Goal: Book appointment/travel/reservation

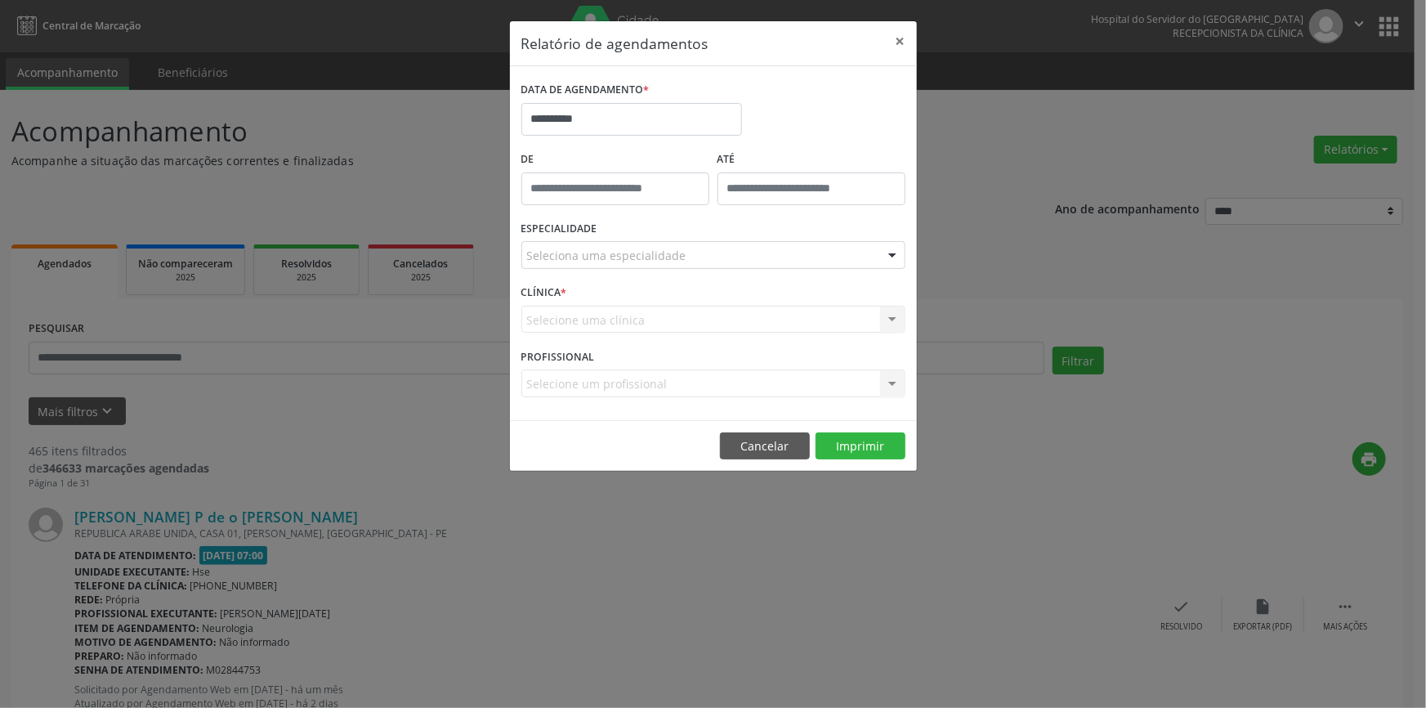
click at [682, 254] on div "Seleciona uma especialidade" at bounding box center [714, 255] width 384 height 28
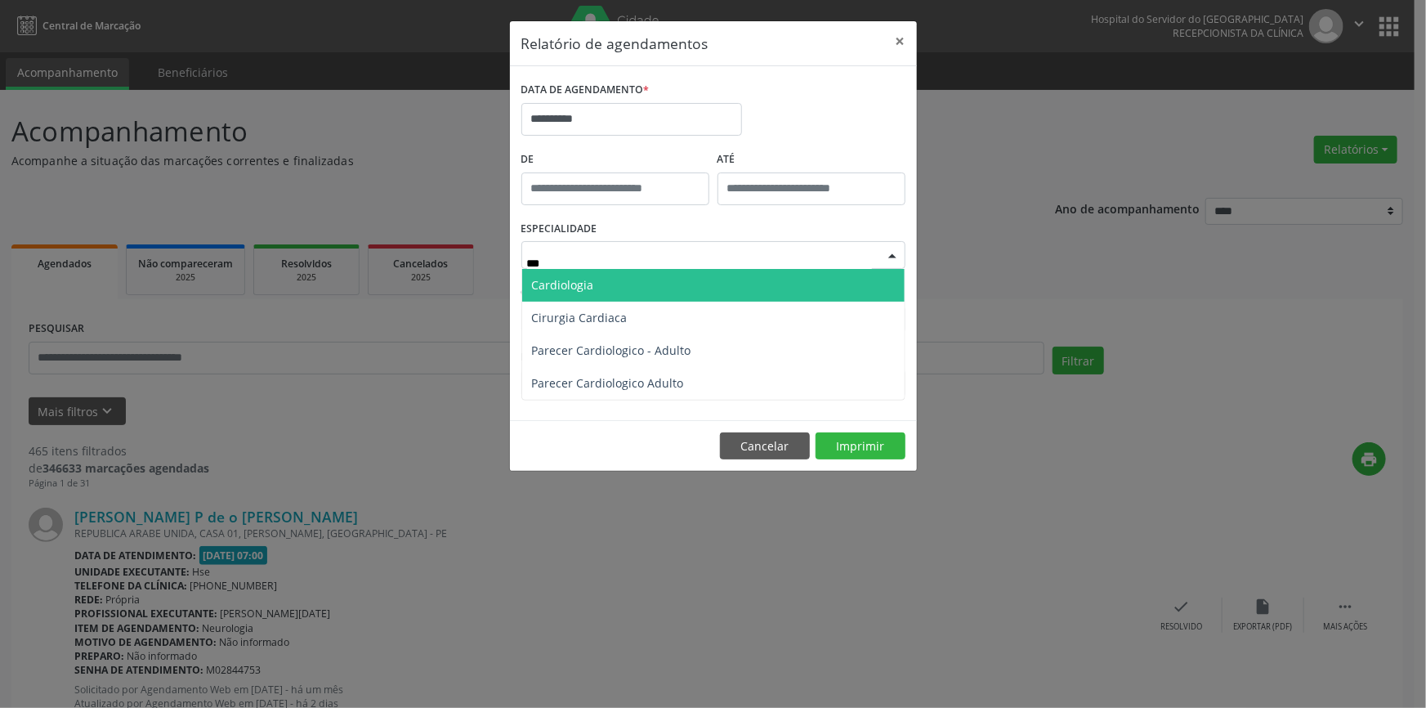
click at [720, 284] on span "Cardiologia" at bounding box center [713, 285] width 383 height 33
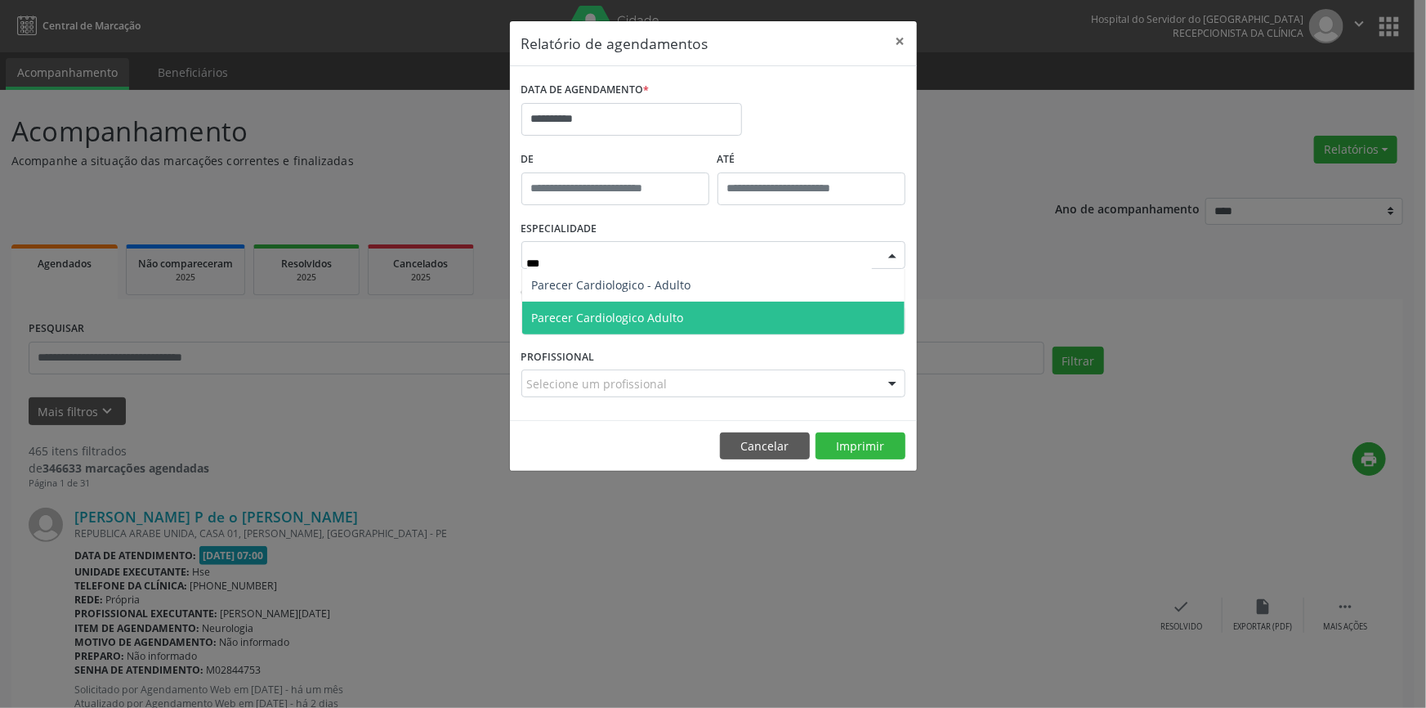
type input "****"
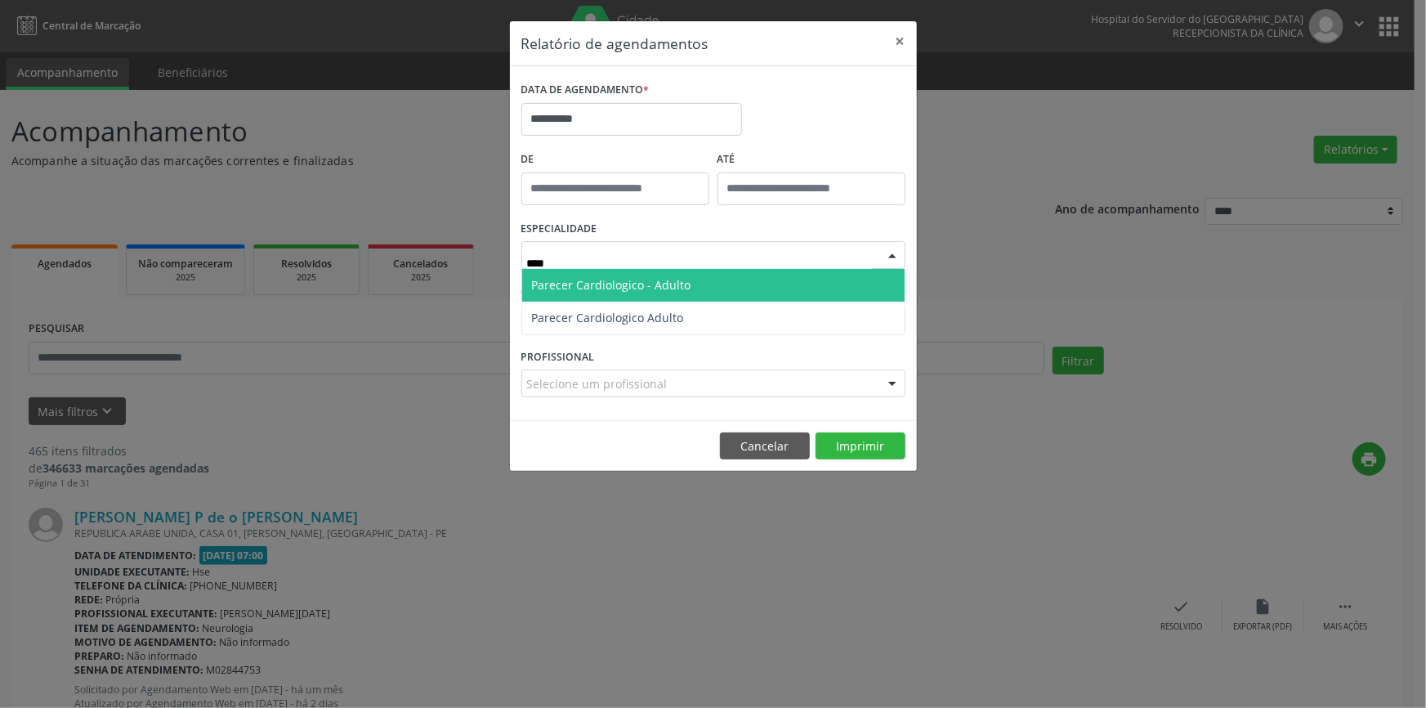
click at [704, 280] on span "Parecer Cardiologico - Adulto" at bounding box center [713, 285] width 383 height 33
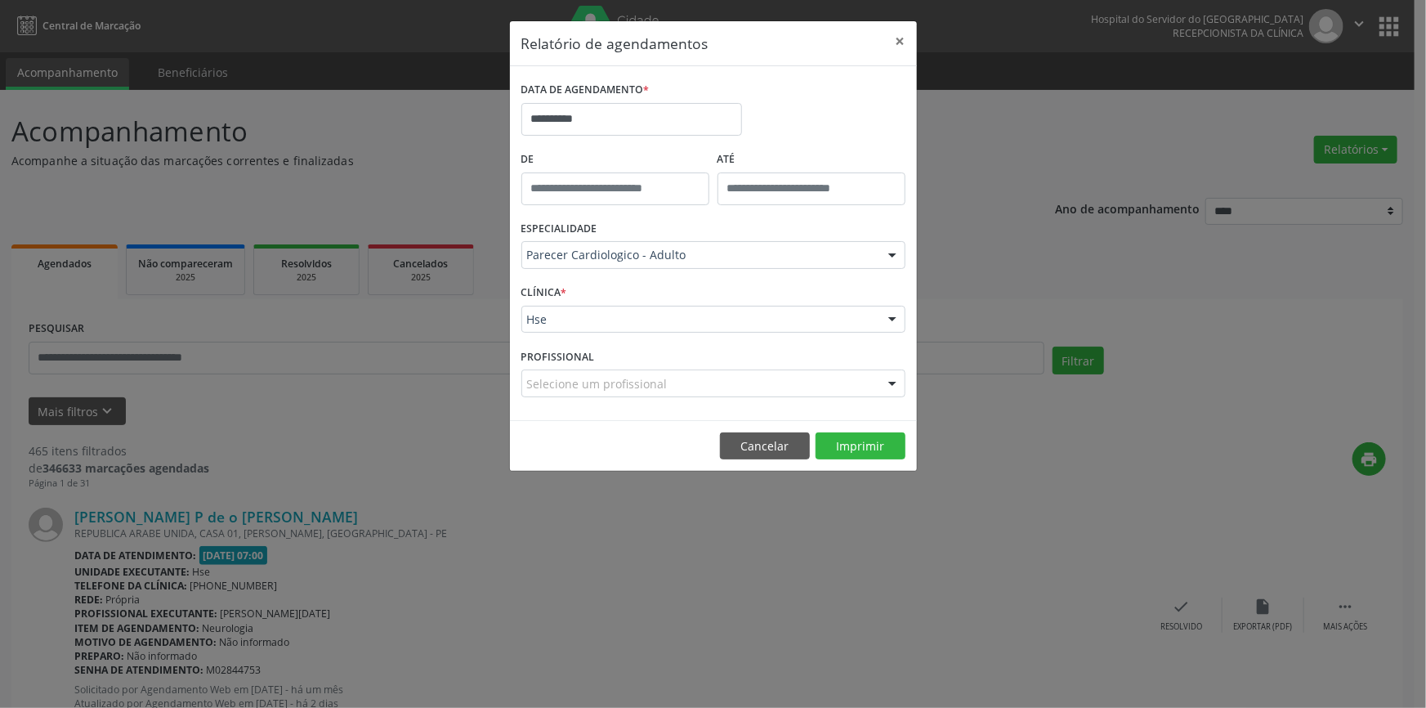
click at [703, 307] on div "Hse" at bounding box center [714, 320] width 384 height 28
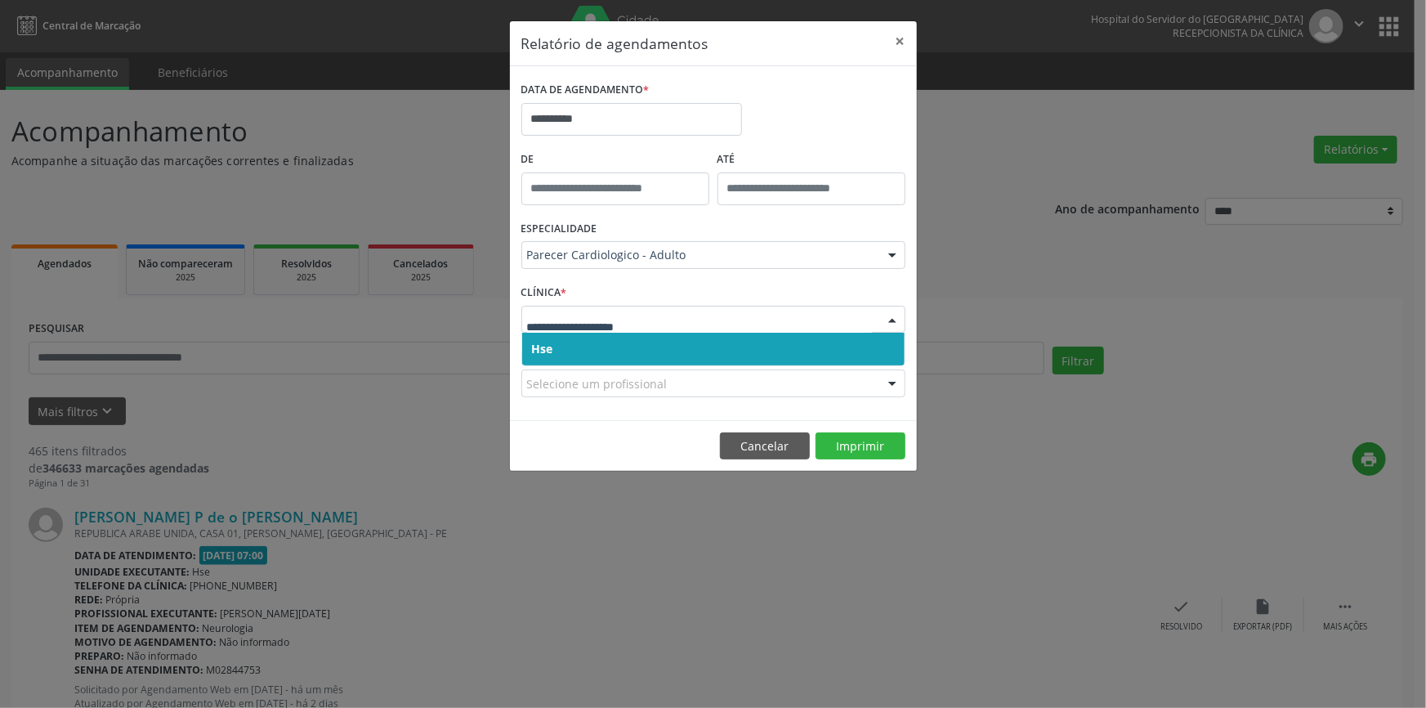
click at [678, 343] on span "Hse" at bounding box center [713, 349] width 383 height 33
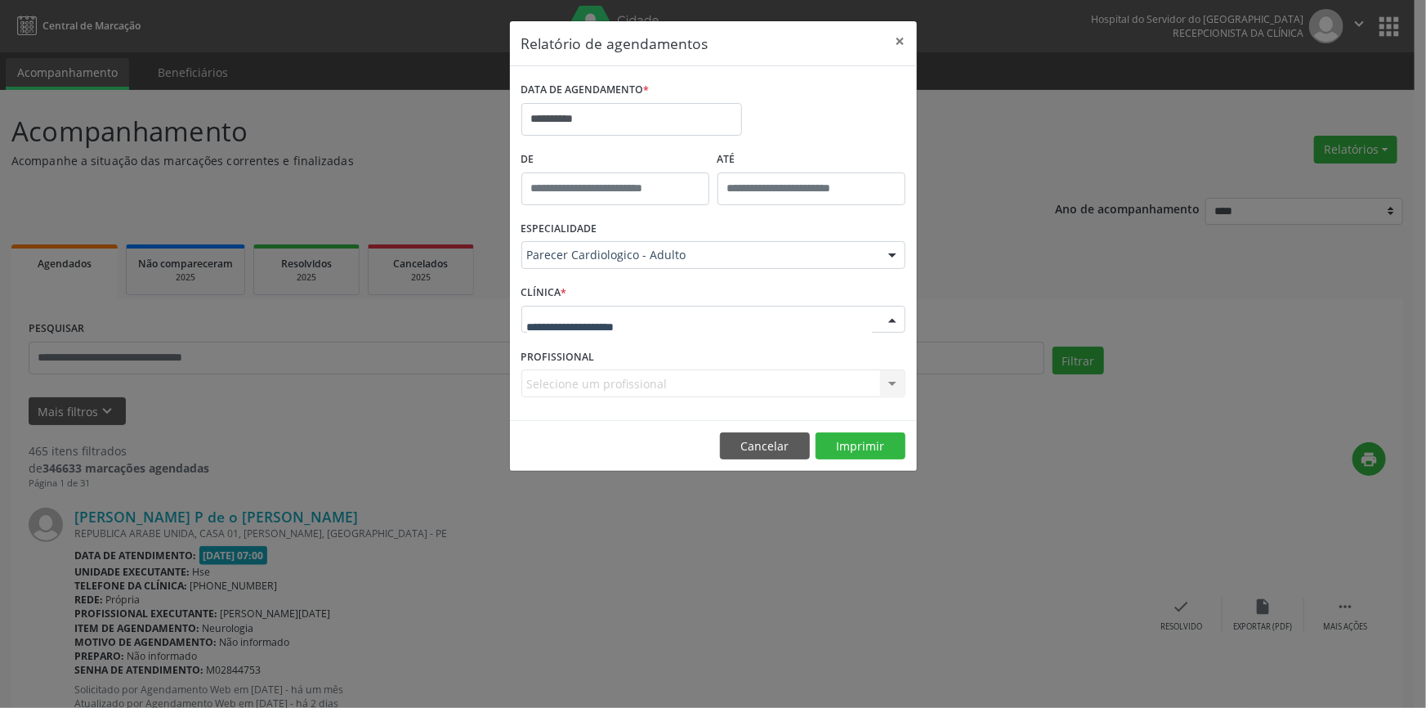
click at [680, 321] on div at bounding box center [714, 320] width 384 height 28
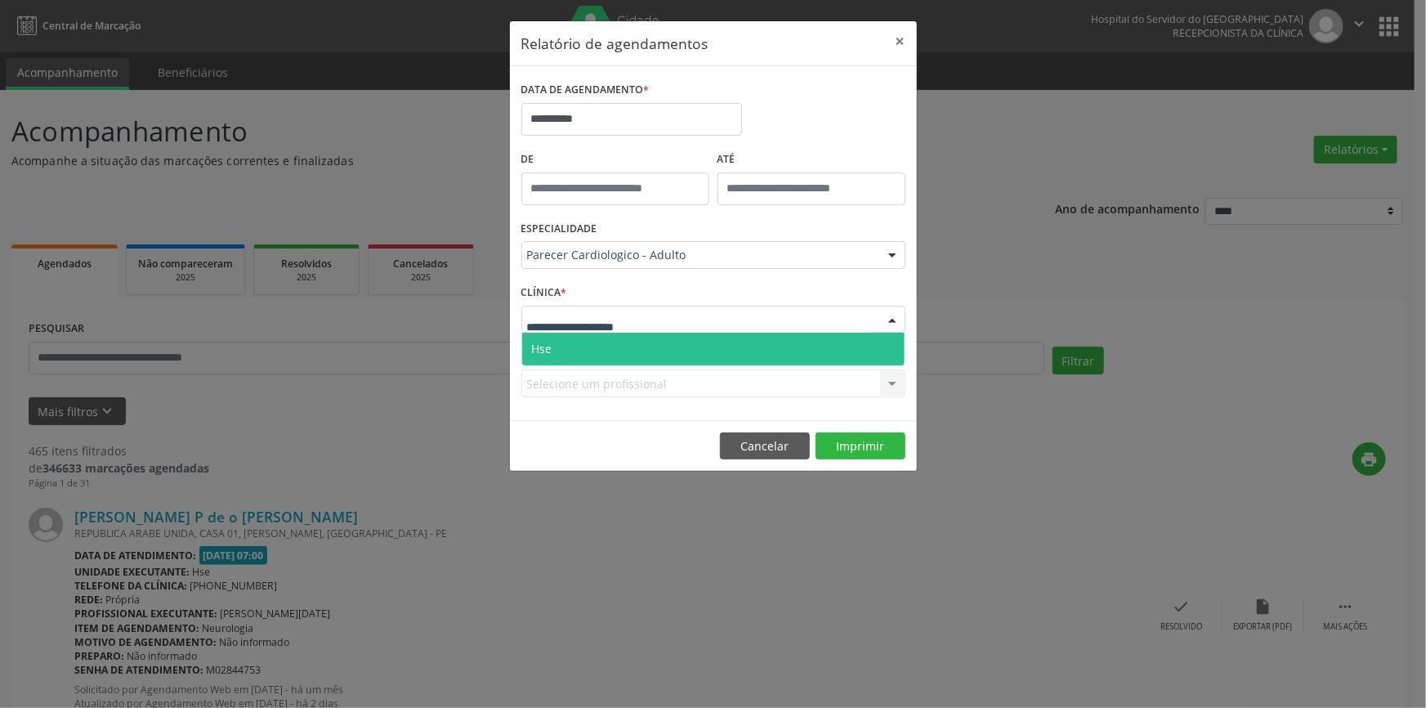
click at [692, 355] on span "Hse" at bounding box center [713, 349] width 383 height 33
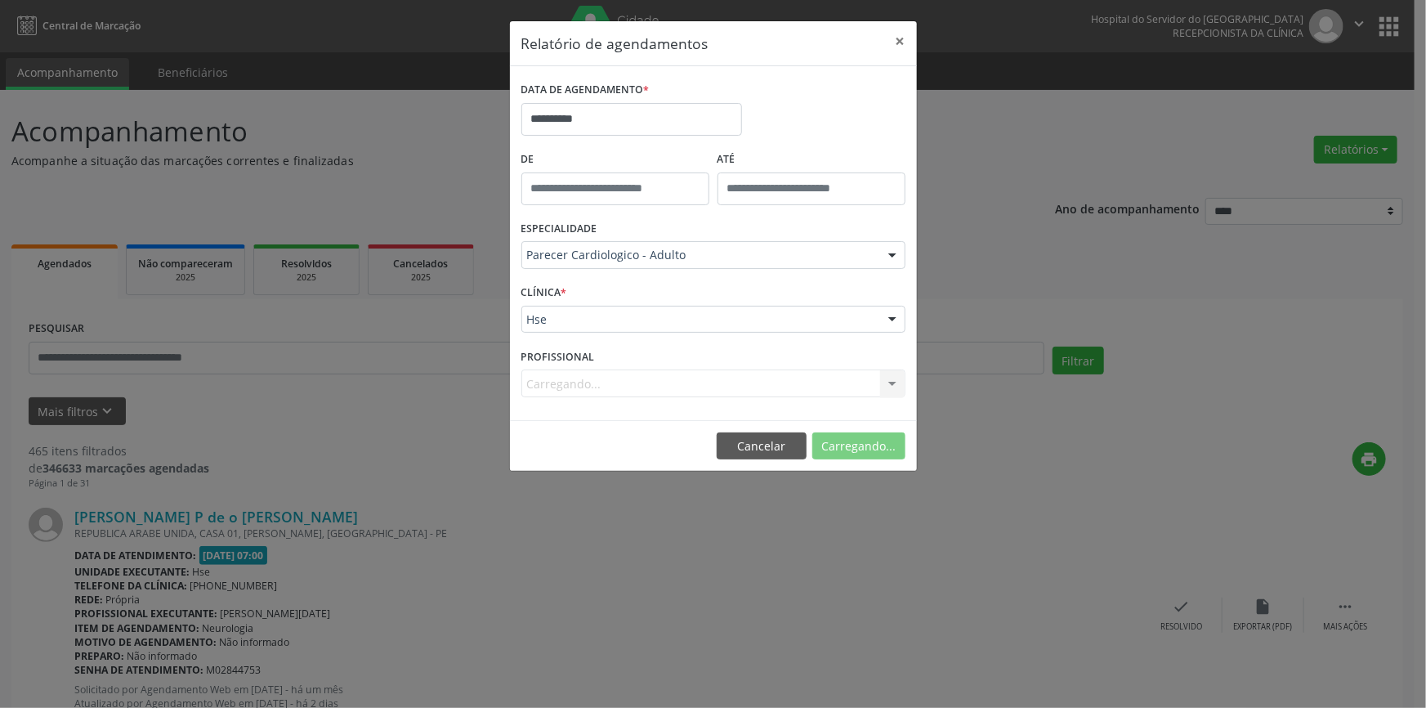
click at [690, 383] on div "Carregando... Nenhum resultado encontrado para: " " Não há nenhuma opção para s…" at bounding box center [714, 383] width 384 height 28
click at [706, 383] on div "Selecione um profissional" at bounding box center [714, 383] width 384 height 28
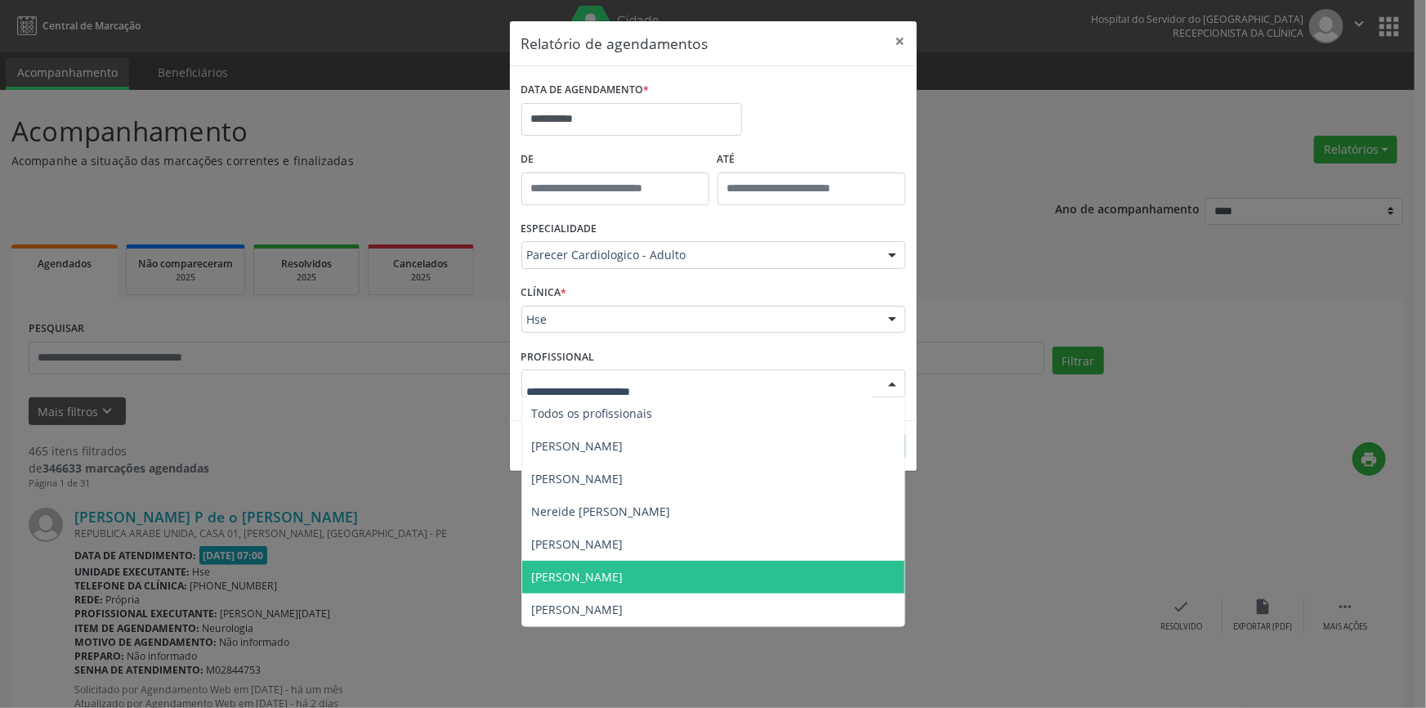
click at [703, 584] on span "[PERSON_NAME]" at bounding box center [713, 577] width 383 height 33
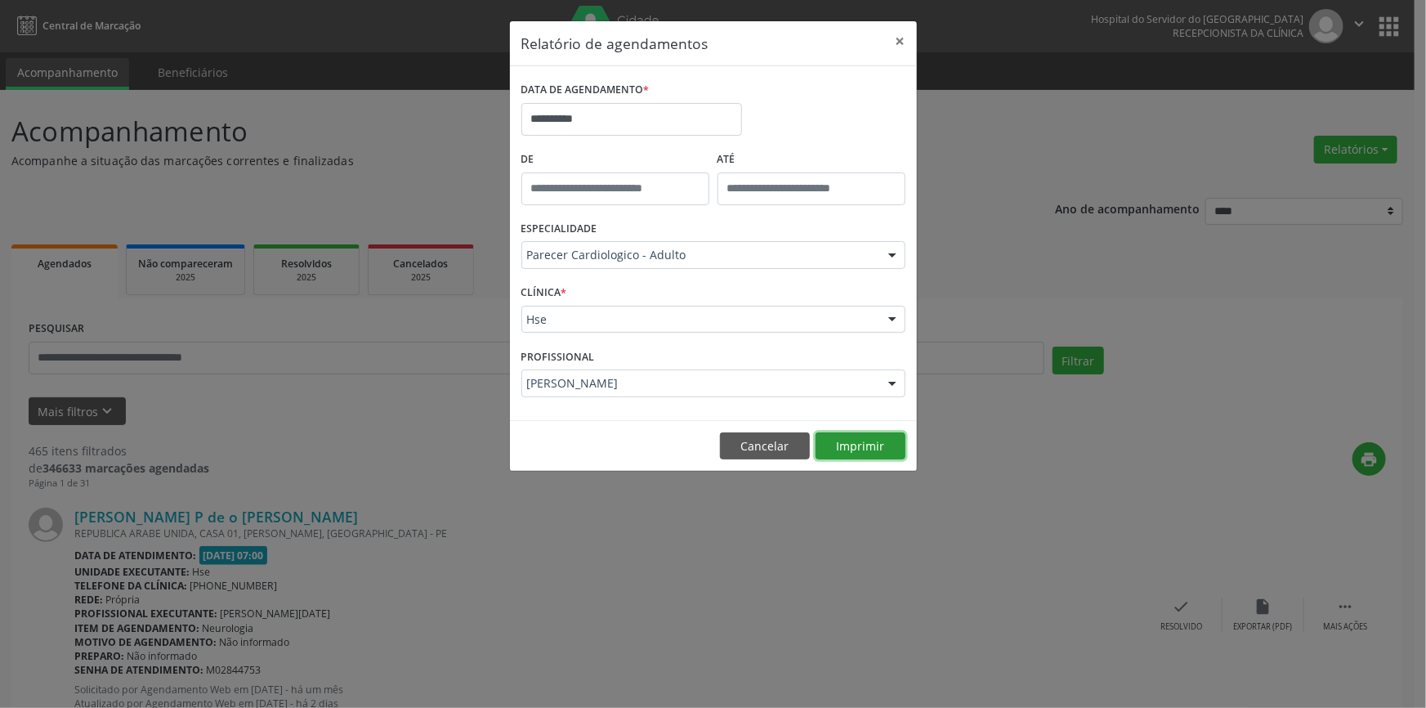
click at [875, 438] on button "Imprimir" at bounding box center [861, 446] width 90 height 28
